Goal: Use online tool/utility: Use online tool/utility

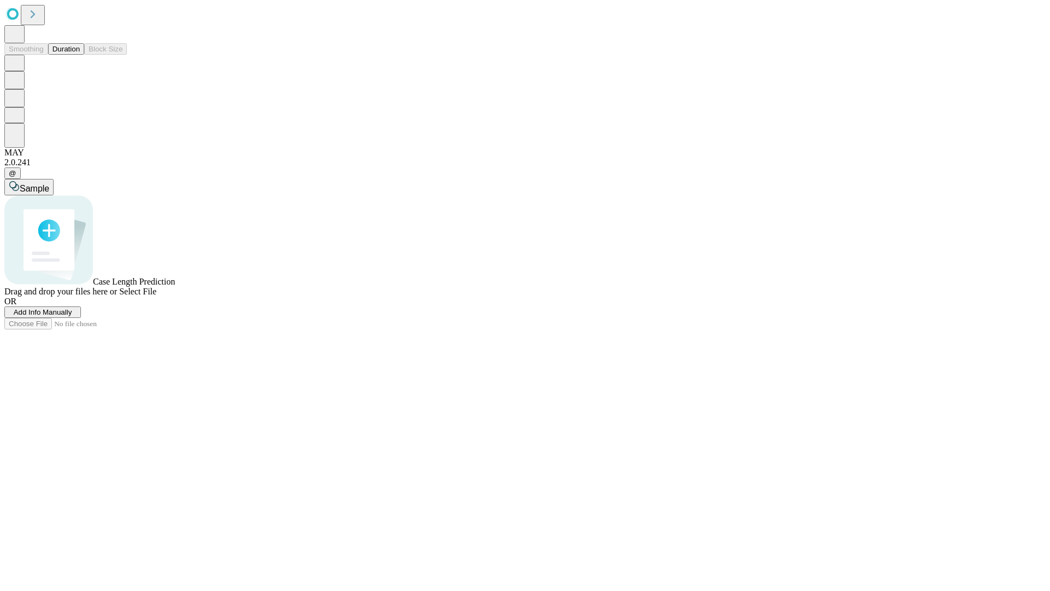
click at [80, 55] on button "Duration" at bounding box center [66, 48] width 36 height 11
click at [49, 184] on span "Sample" at bounding box center [35, 188] width 30 height 9
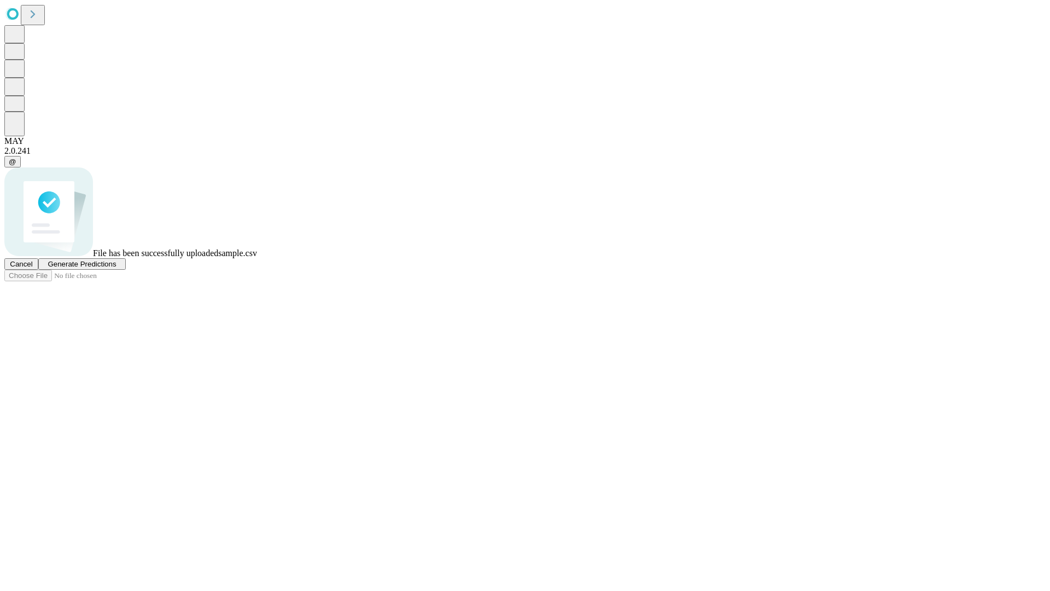
click at [116, 268] on span "Generate Predictions" at bounding box center [82, 264] width 68 height 8
